Goal: Transaction & Acquisition: Obtain resource

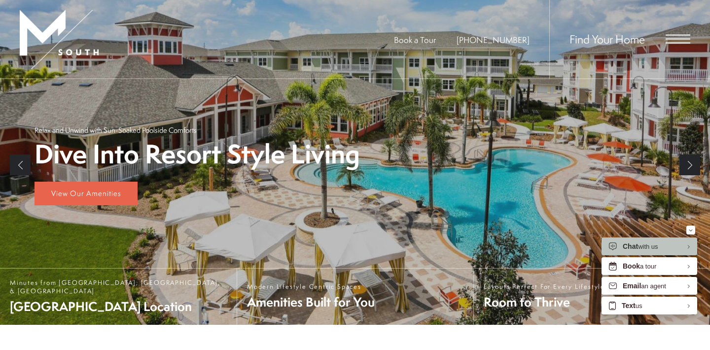
scroll to position [104, 0]
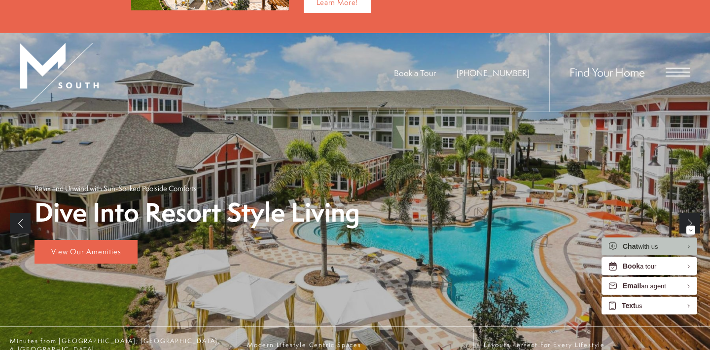
click at [677, 65] on div "Find Your Home" at bounding box center [620, 72] width 141 height 78
click at [627, 70] on span "Find Your Home" at bounding box center [607, 72] width 75 height 16
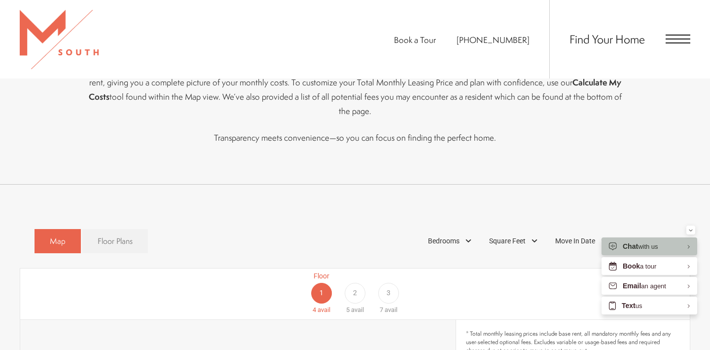
click at [121, 235] on span "Floor Plans" at bounding box center [115, 240] width 35 height 11
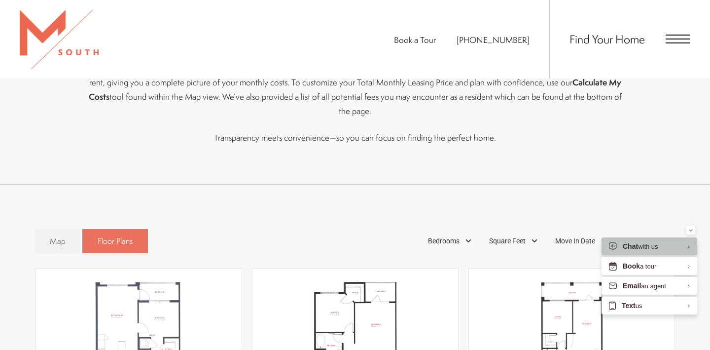
scroll to position [536, 0]
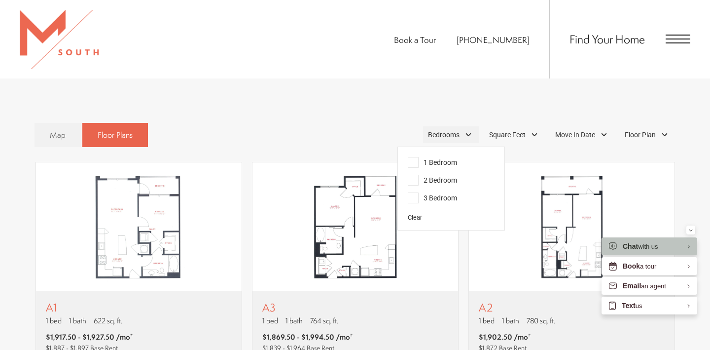
click at [460, 126] on div "Bedrooms" at bounding box center [451, 134] width 56 height 17
click at [440, 157] on span "1 Bedroom" at bounding box center [432, 162] width 49 height 11
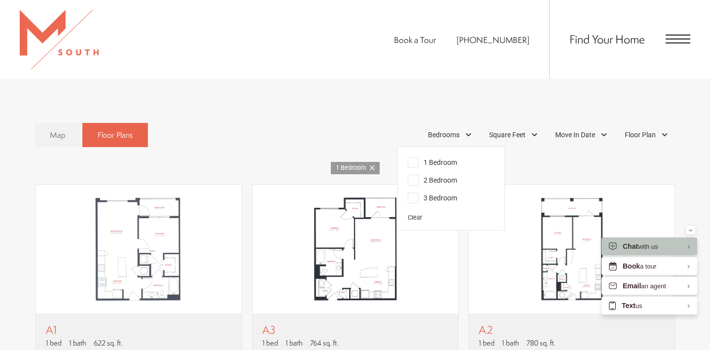
click at [553, 129] on div "Map Floor Plans 1 Bedrooms 1 Bedroom 2 Bedroom Clear" at bounding box center [355, 135] width 641 height 34
click at [591, 130] on span "Move In Date" at bounding box center [575, 135] width 40 height 10
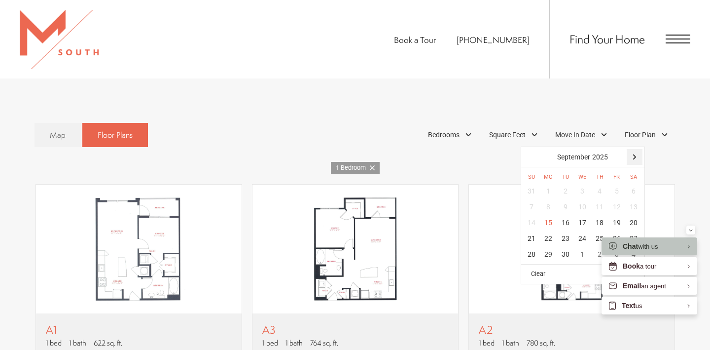
click at [638, 149] on div at bounding box center [635, 157] width 16 height 16
click at [633, 199] on div "11" at bounding box center [634, 207] width 17 height 16
click at [635, 199] on div "11" at bounding box center [634, 207] width 17 height 16
click at [640, 199] on div "11" at bounding box center [634, 207] width 17 height 16
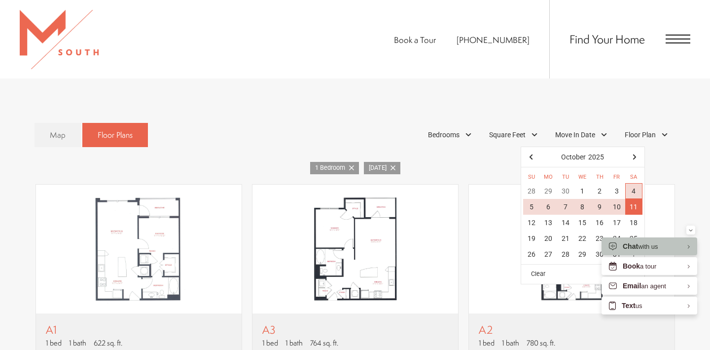
click at [676, 134] on div "Map Floor Plans 2 Bedrooms 1 Bedroom" at bounding box center [355, 135] width 671 height 34
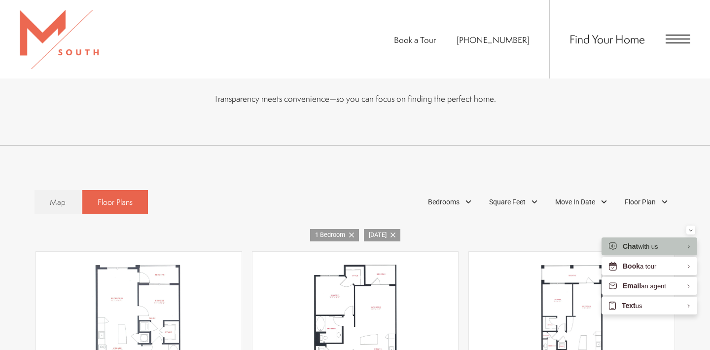
scroll to position [459, 0]
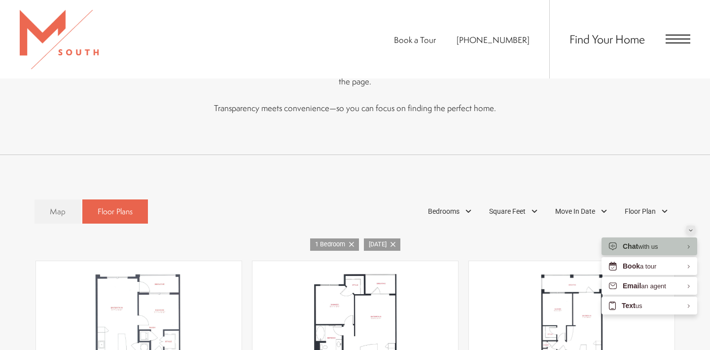
click at [690, 227] on div "Minimize" at bounding box center [691, 229] width 4 height 9
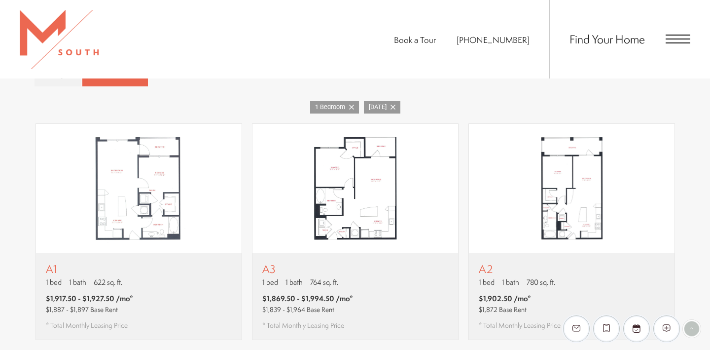
scroll to position [594, 0]
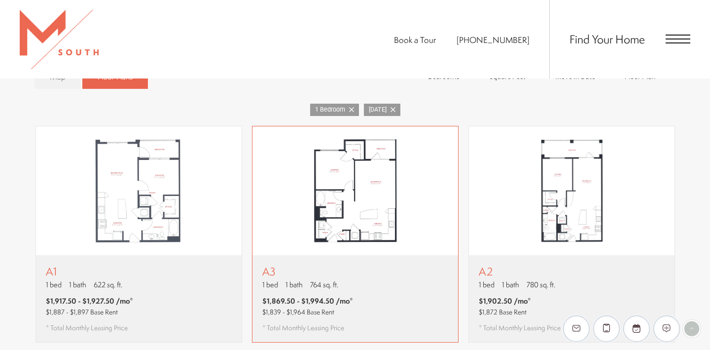
click at [363, 206] on img "View floor plan A3" at bounding box center [356, 190] width 206 height 129
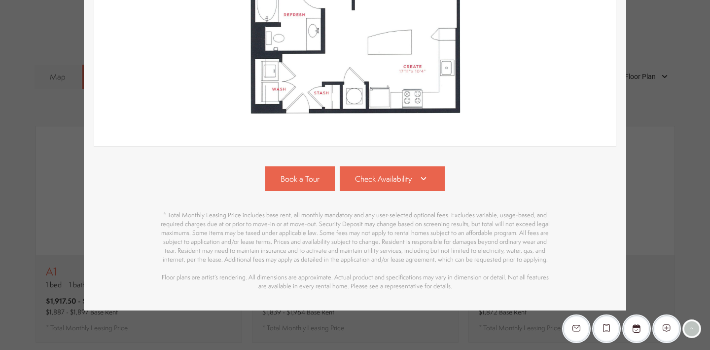
scroll to position [292, 0]
click at [428, 178] on icon at bounding box center [424, 179] width 12 height 12
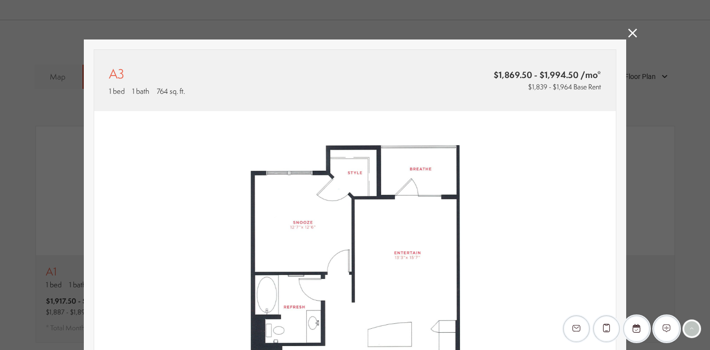
scroll to position [0, 0]
click at [630, 35] on icon at bounding box center [632, 33] width 9 height 9
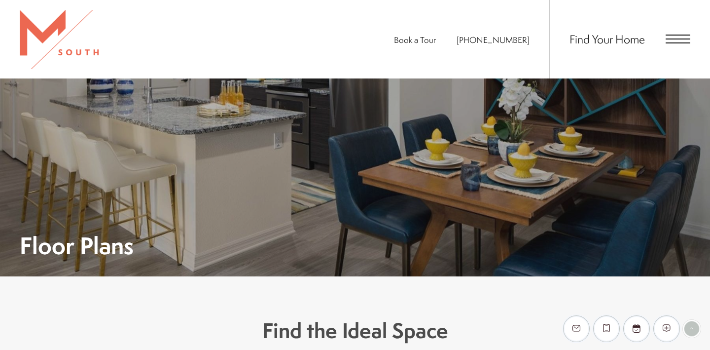
scroll to position [594, 0]
